Goal: Task Accomplishment & Management: Use online tool/utility

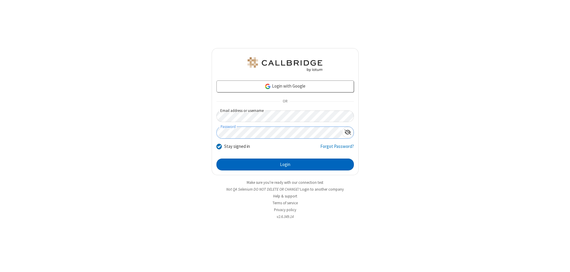
click at [285, 164] on button "Login" at bounding box center [284, 165] width 137 height 12
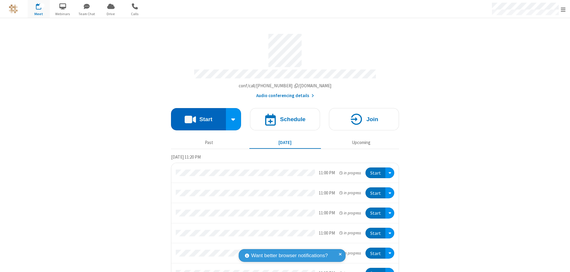
click at [196, 116] on button "Start" at bounding box center [198, 119] width 55 height 22
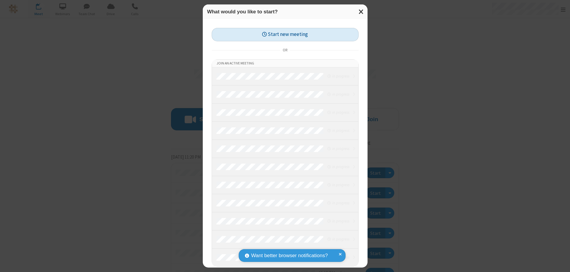
click at [285, 34] on button "Start new meeting" at bounding box center [285, 34] width 147 height 13
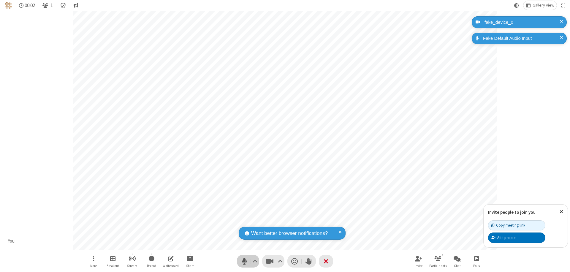
click at [244, 261] on span "Mute (⌘+Shift+A)" at bounding box center [244, 261] width 9 height 9
click at [244, 261] on span "Unmute (⌘+Shift+A)" at bounding box center [244, 261] width 9 height 9
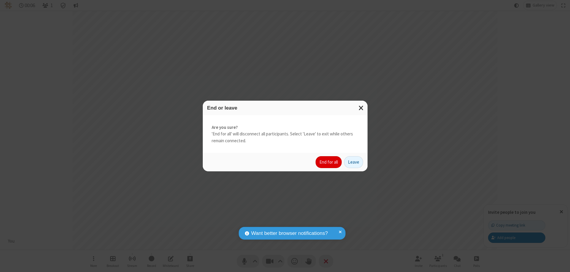
click at [329, 162] on button "End for all" at bounding box center [329, 162] width 26 height 12
